Goal: Check status

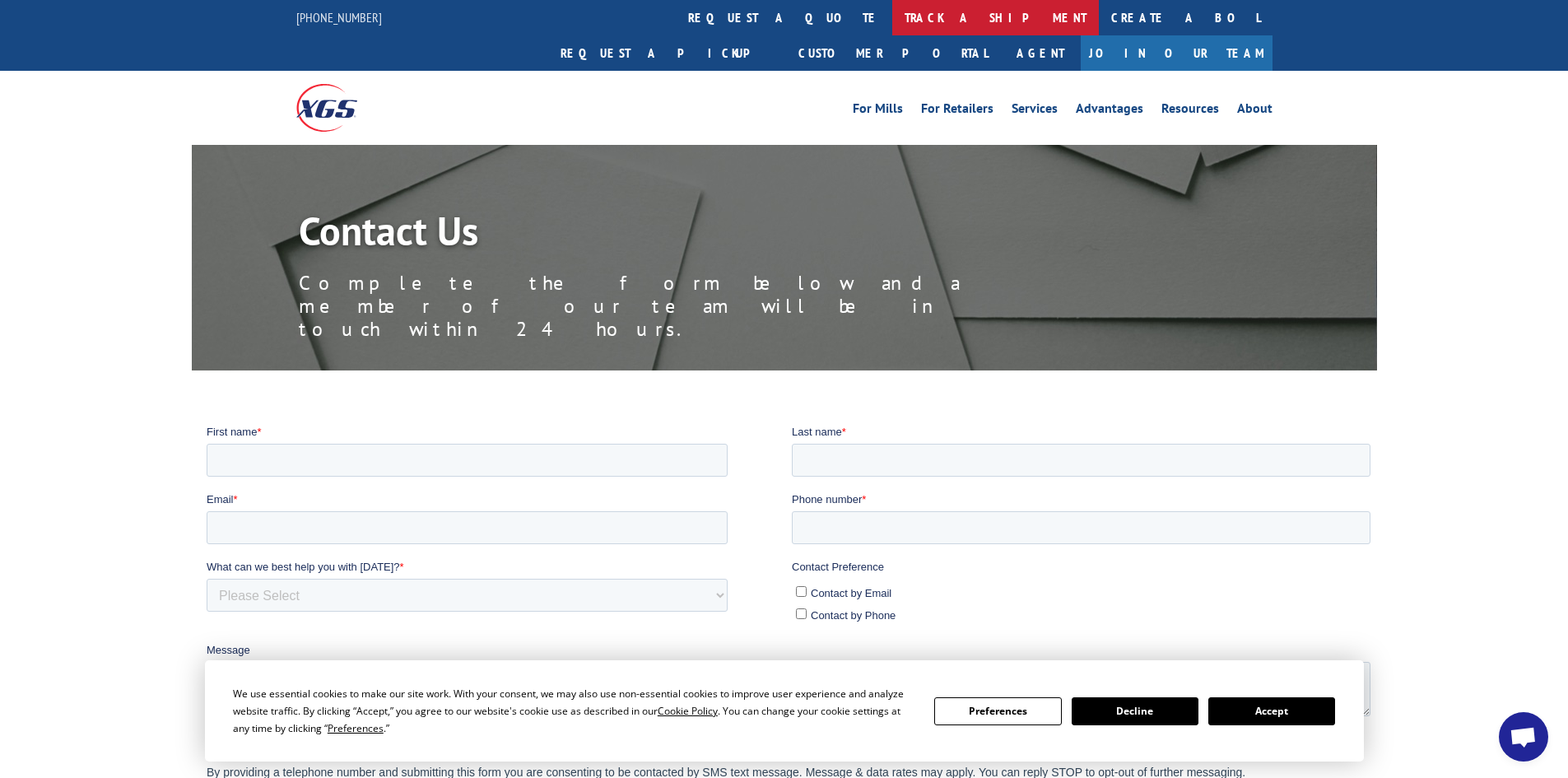
click at [892, 12] on link "track a shipment" at bounding box center [995, 18] width 207 height 36
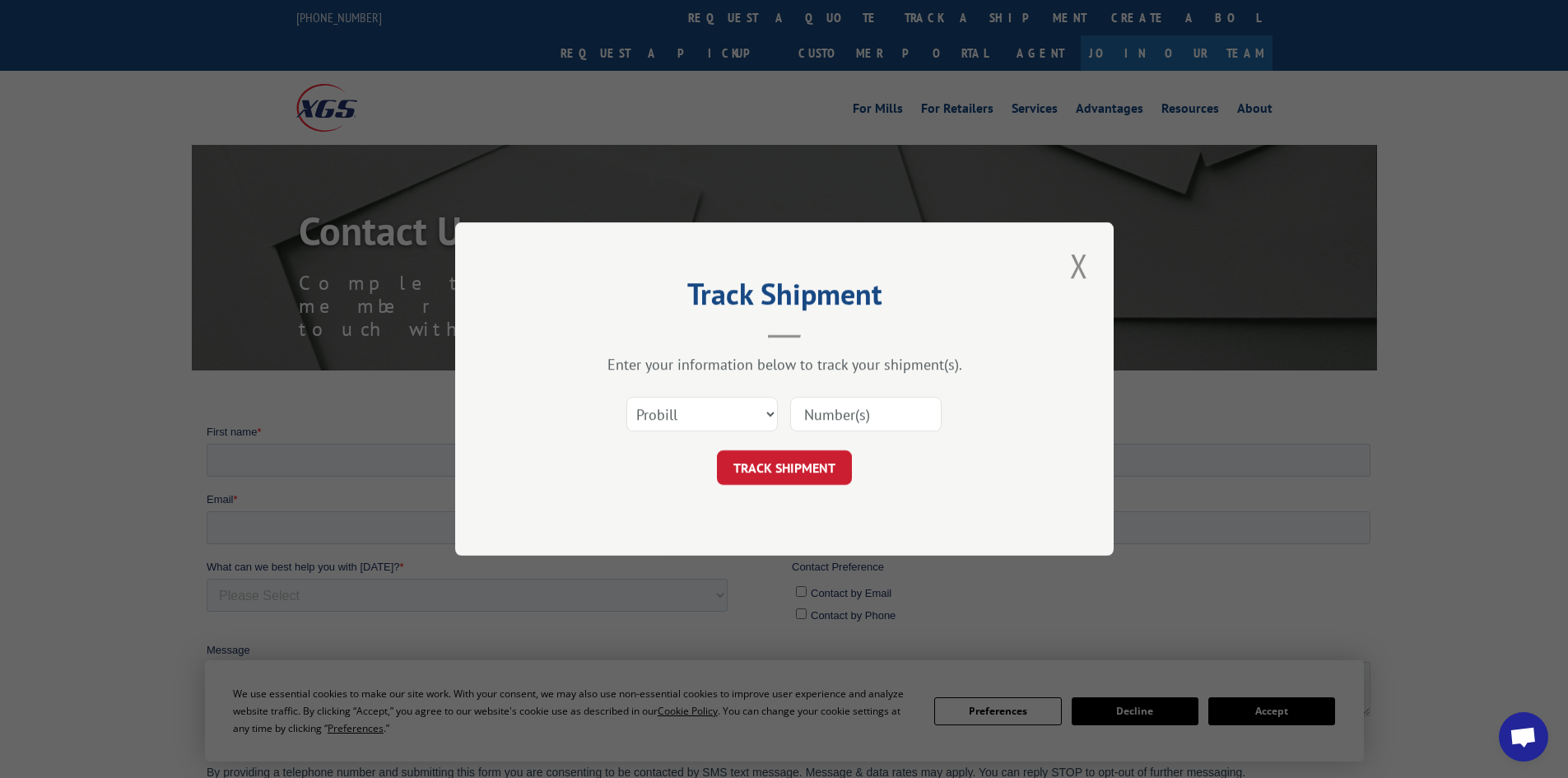
click at [842, 413] on input at bounding box center [865, 414] width 151 height 35
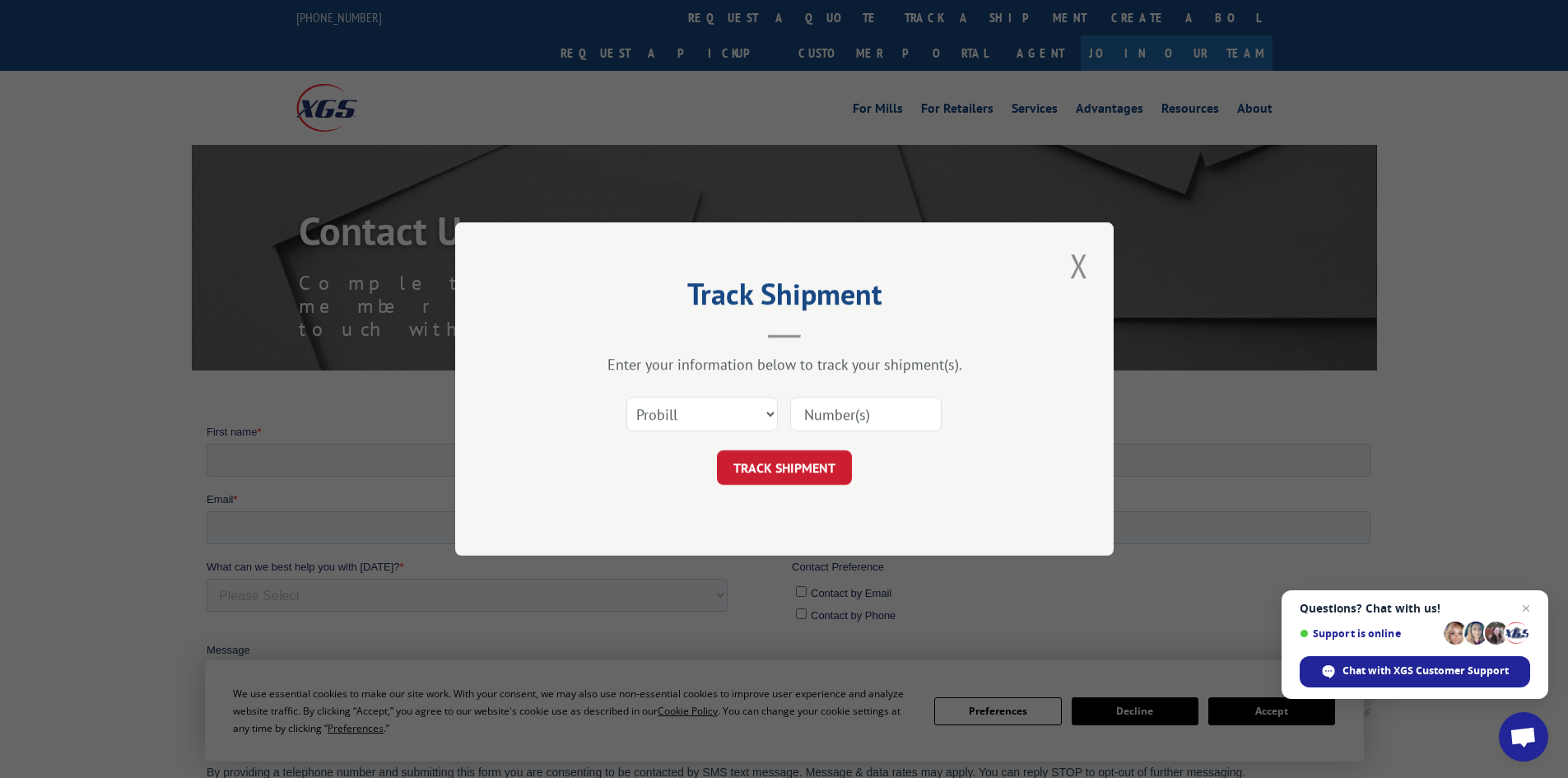
paste input "2823846"
type input "2823846"
click at [775, 456] on button "TRACK SHIPMENT" at bounding box center [784, 468] width 135 height 35
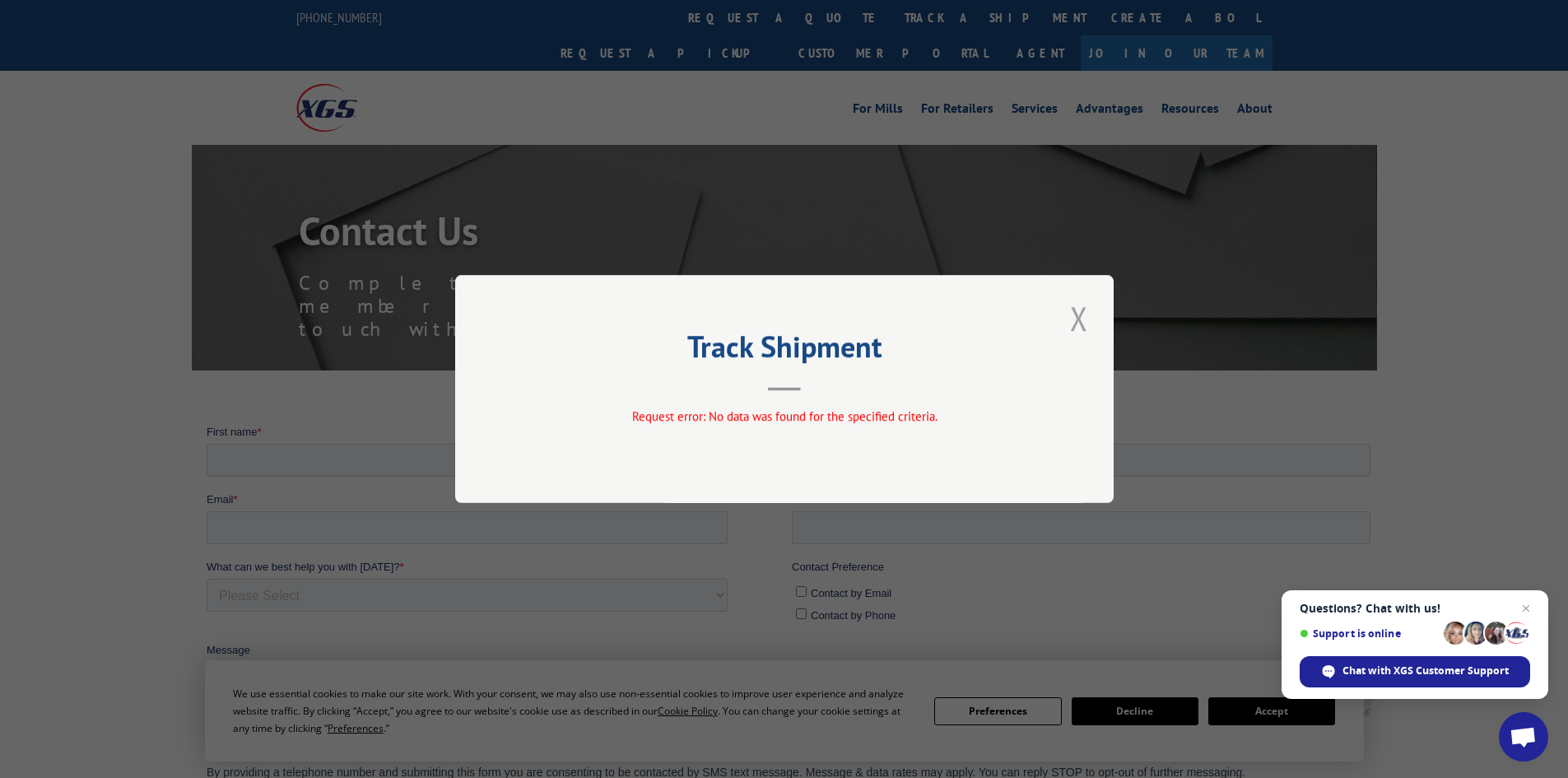
click at [1071, 327] on button "Close modal" at bounding box center [1079, 318] width 28 height 46
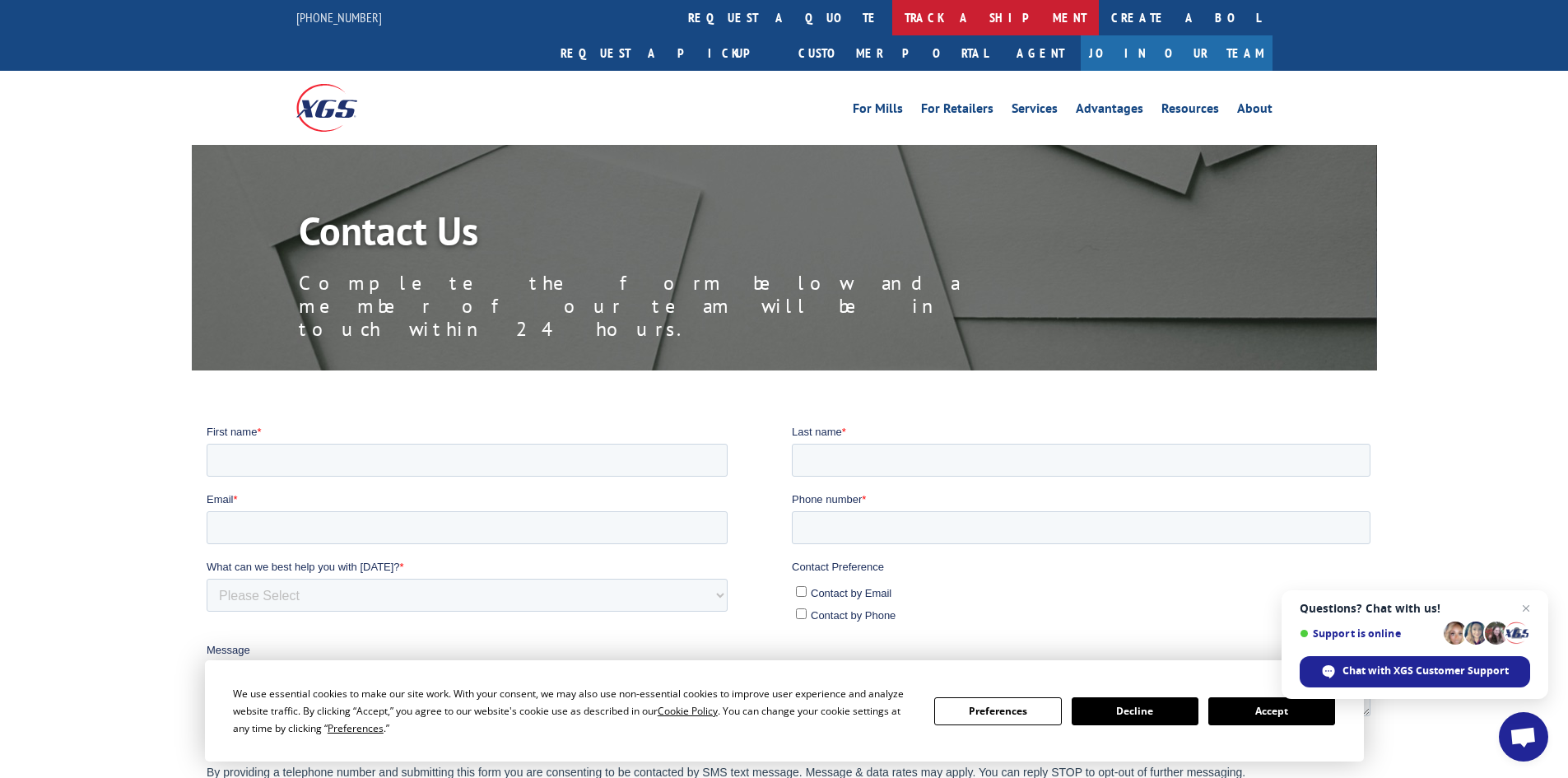
click at [892, 35] on link "track a shipment" at bounding box center [995, 18] width 207 height 36
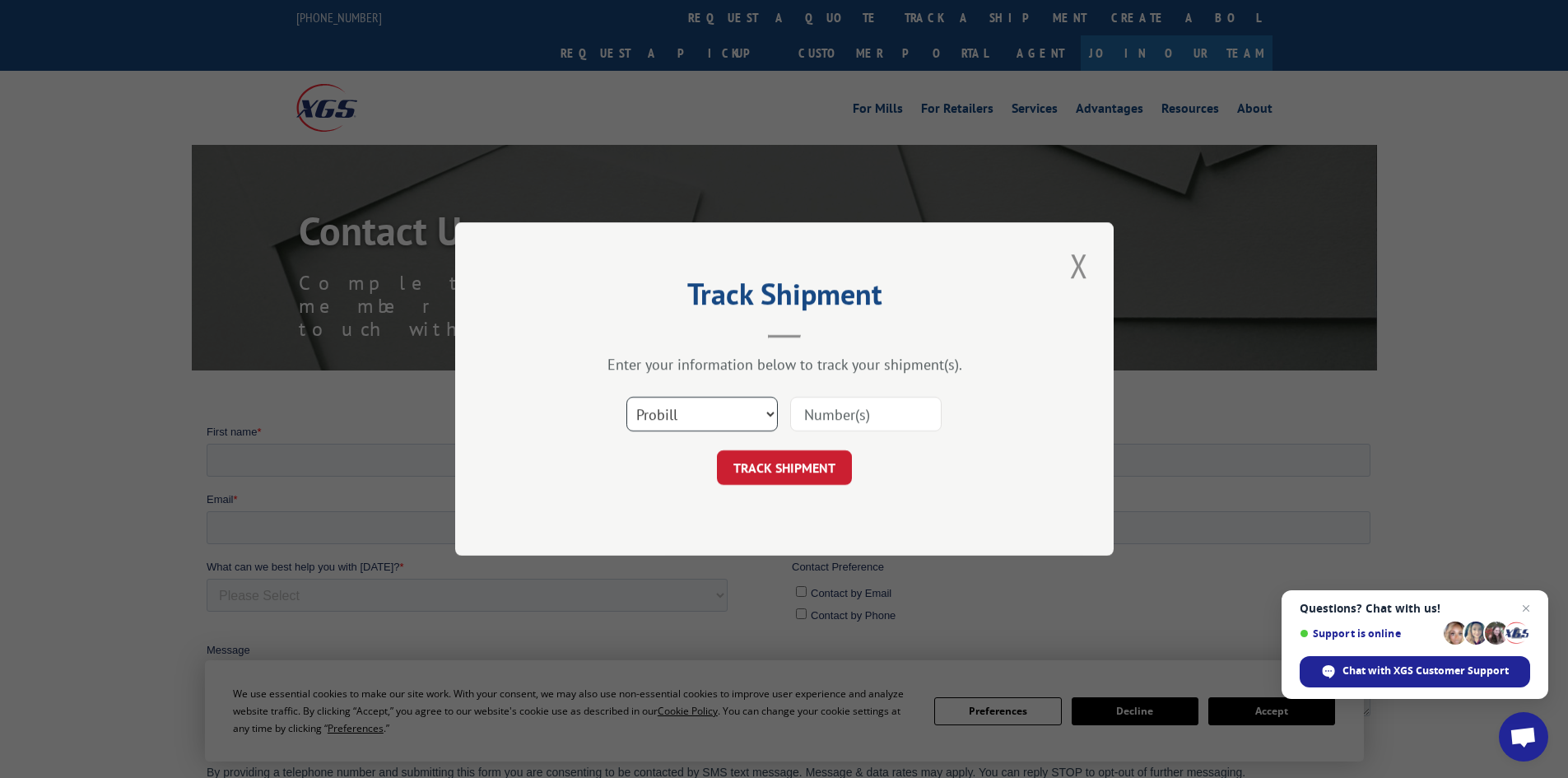
click at [737, 408] on select "Select category... Probill BOL PO" at bounding box center [702, 414] width 151 height 35
select select "bol"
click at [626, 397] on select "Select category... Probill BOL PO" at bounding box center [702, 414] width 151 height 35
click at [881, 400] on input at bounding box center [865, 414] width 151 height 35
paste input "2823846"
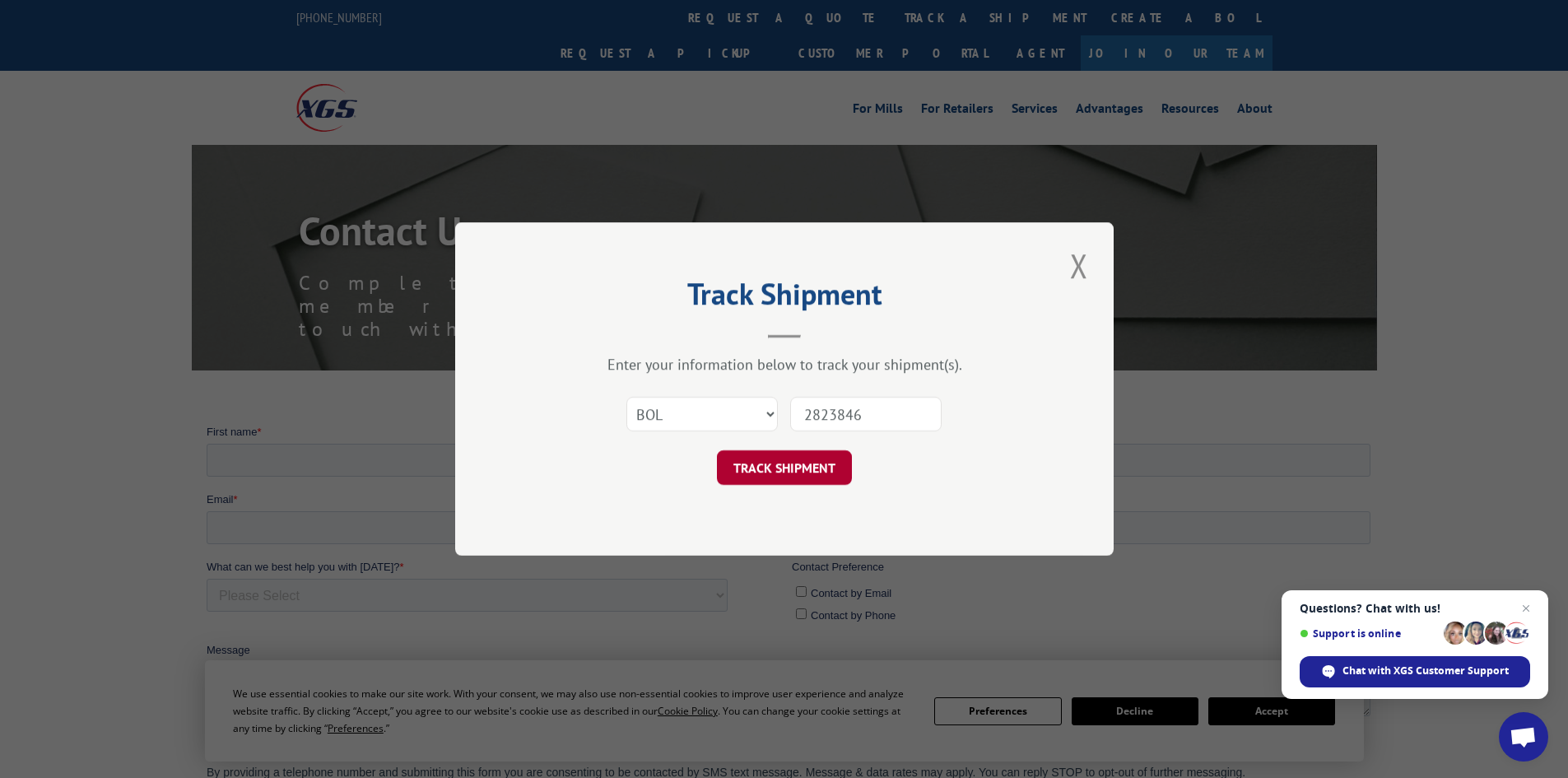
type input "2823846"
click at [809, 470] on button "TRACK SHIPMENT" at bounding box center [784, 468] width 135 height 35
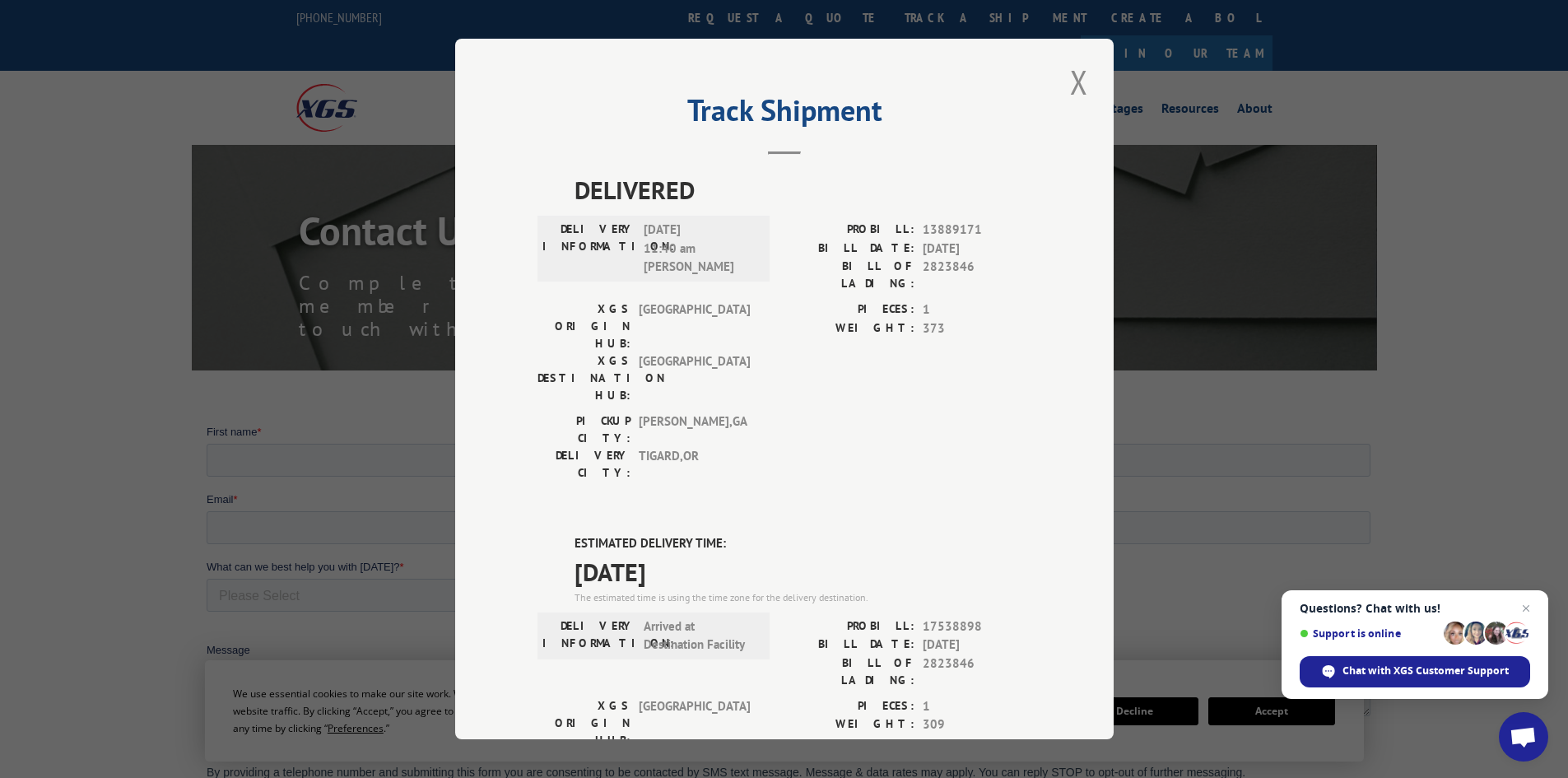
click at [117, 69] on div "Track Shipment DELIVERED DELIVERY INFORMATION: [DATE] 11:40 am [PERSON_NAME] PR…" at bounding box center [784, 389] width 1568 height 778
